Goal: Find specific page/section: Locate a particular part of the current website

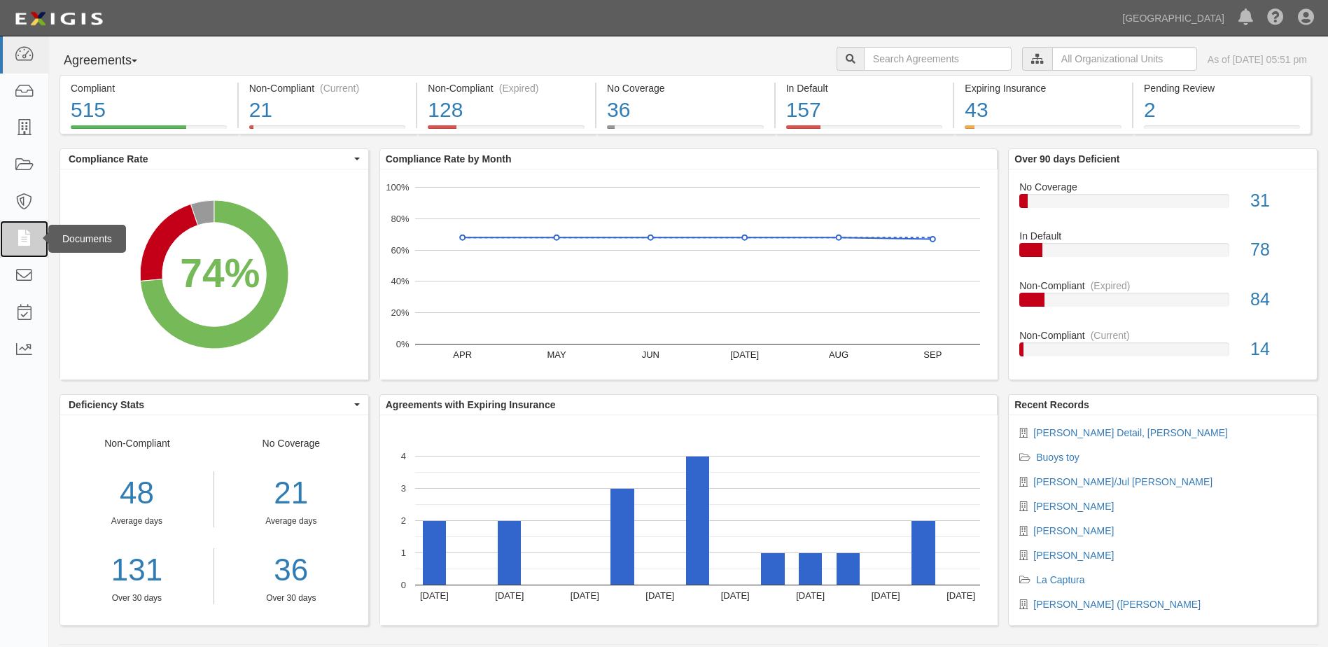
click at [25, 238] on icon at bounding box center [24, 239] width 20 height 16
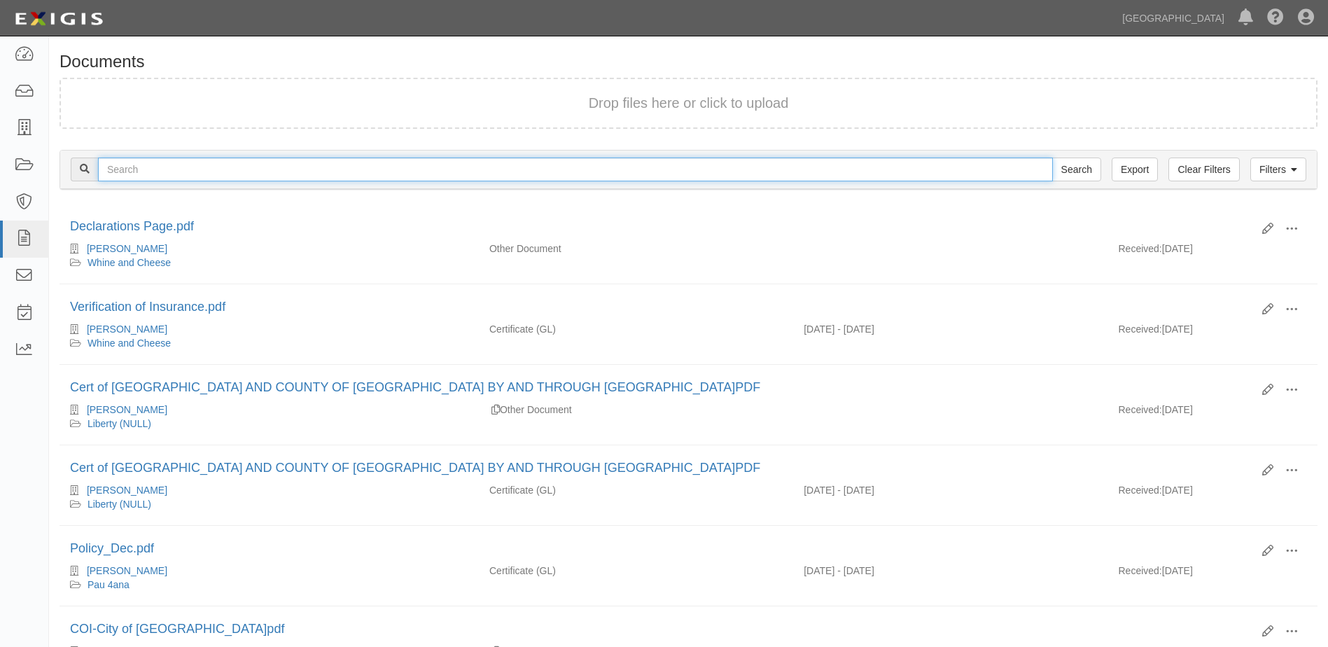
click at [127, 167] on input "text" at bounding box center [575, 170] width 955 height 24
type input "[PERSON_NAME]"
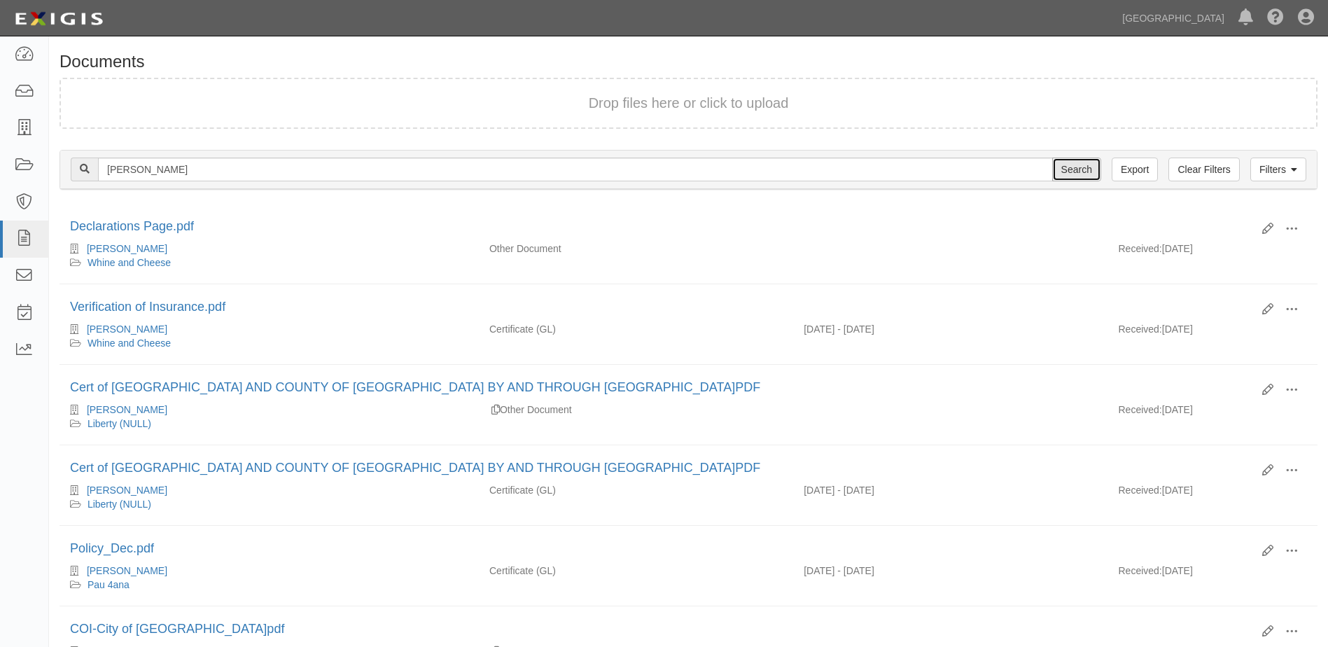
click at [1079, 169] on input "Search" at bounding box center [1076, 170] width 49 height 24
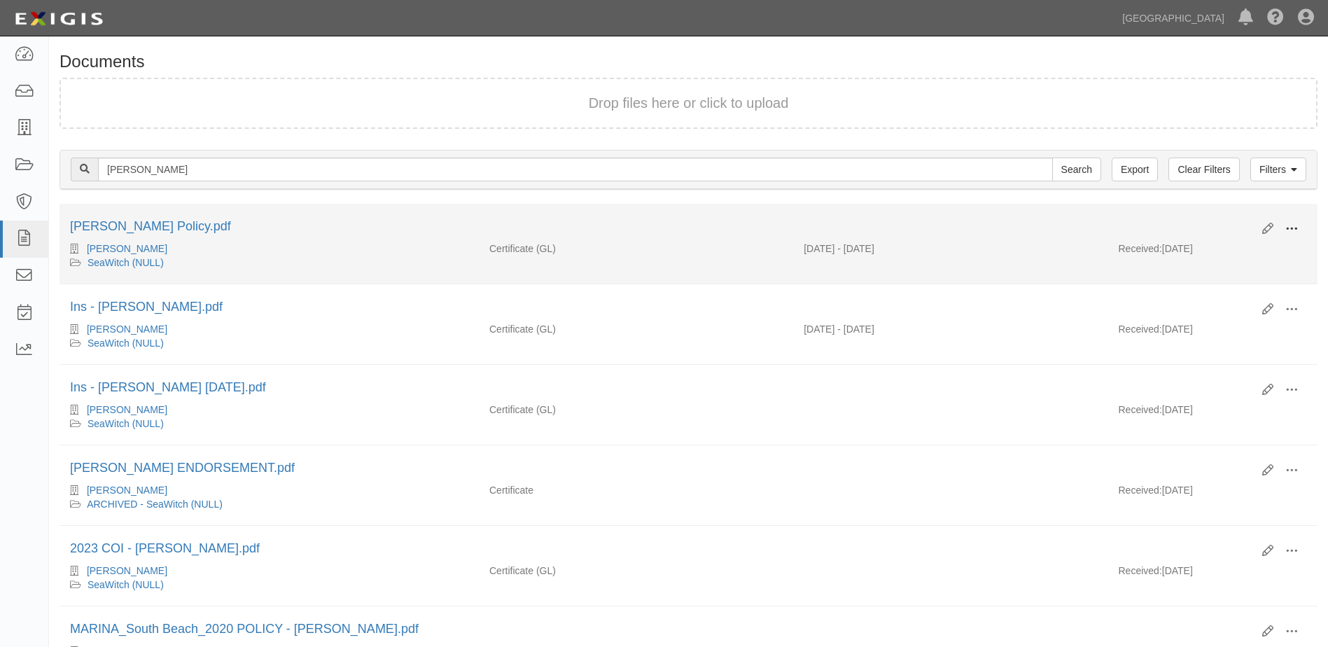
click at [1289, 227] on span at bounding box center [1291, 229] width 13 height 13
click at [1191, 270] on link "View details" at bounding box center [1223, 275] width 111 height 25
